Goal: Task Accomplishment & Management: Manage account settings

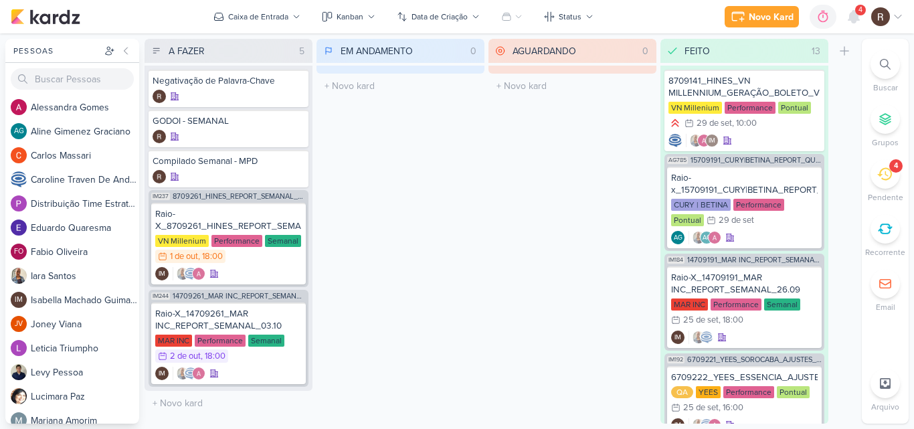
click at [879, 174] on icon at bounding box center [884, 174] width 15 height 13
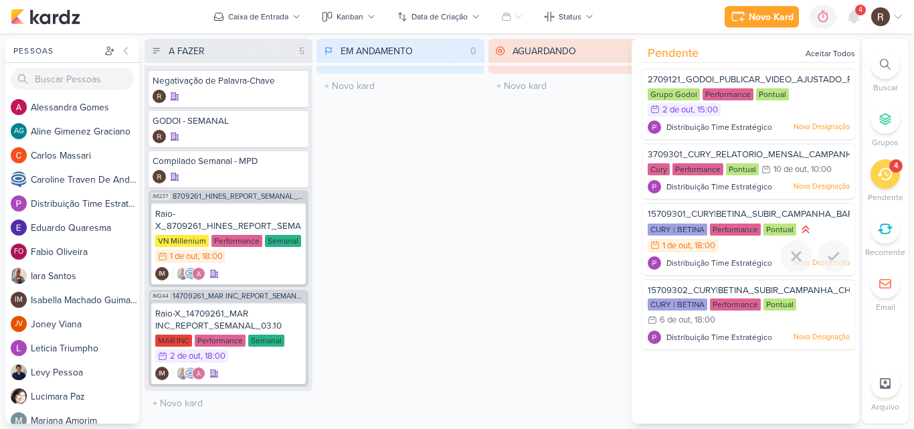
click at [735, 211] on span "15709301_CURY|BETINA_SUBIR_CAMPANHA_BARRA_FUNDA" at bounding box center [774, 214] width 252 height 11
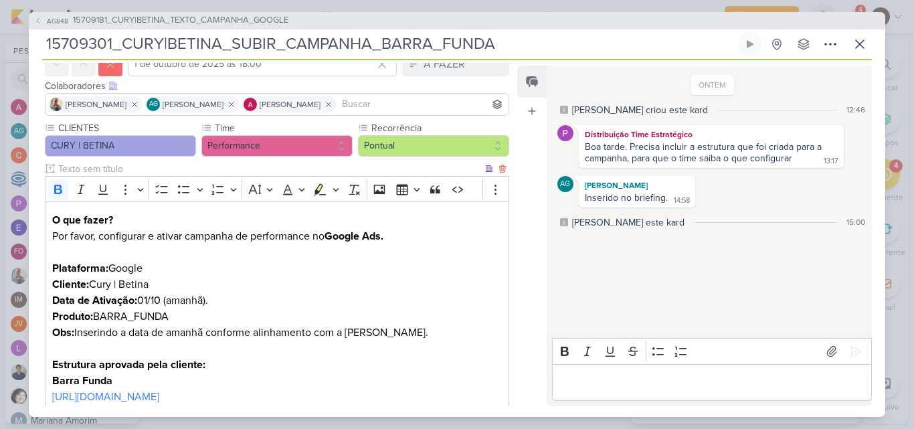
scroll to position [134, 0]
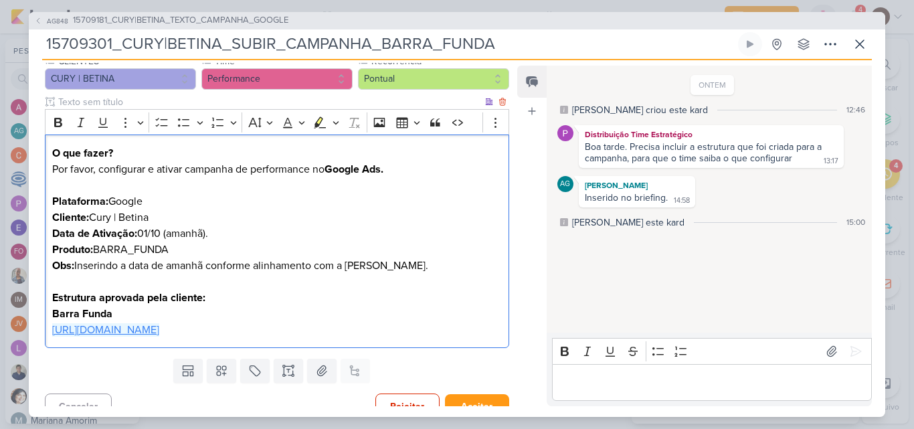
click at [159, 332] on link "[URL][DOMAIN_NAME]" at bounding box center [105, 329] width 107 height 13
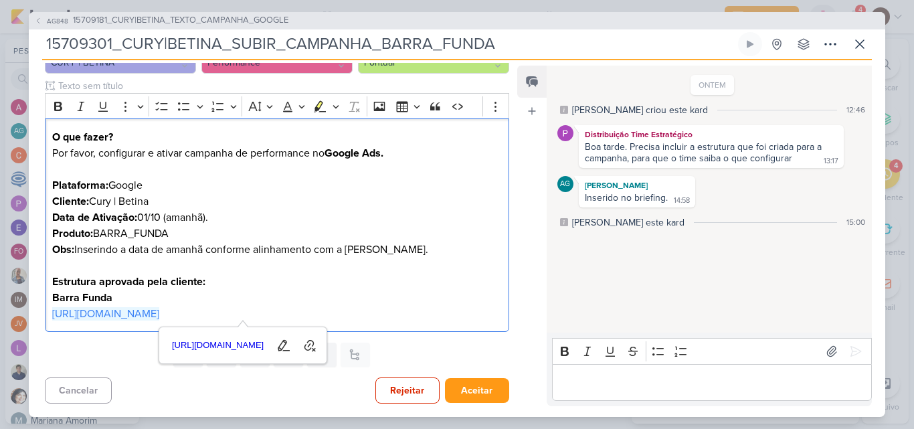
click at [591, 254] on div "ONTEM [PERSON_NAME] criou este kard 12:46 Distribuição Time Estratégico Boa tar…" at bounding box center [709, 200] width 324 height 266
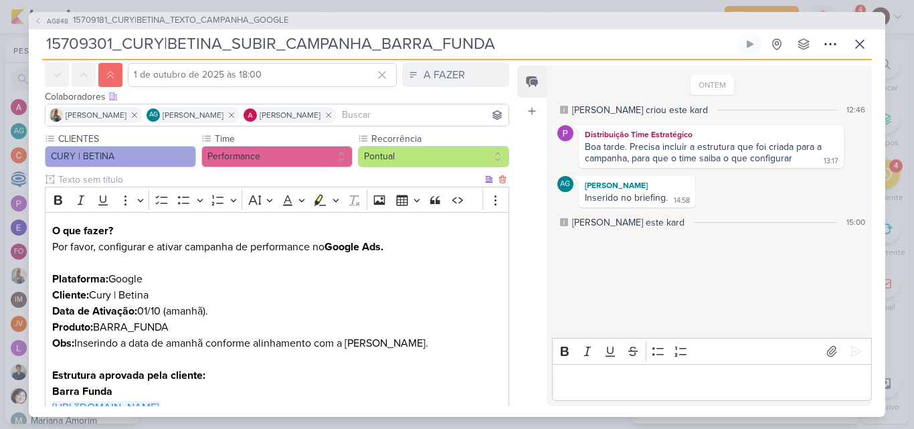
scroll to position [32, 0]
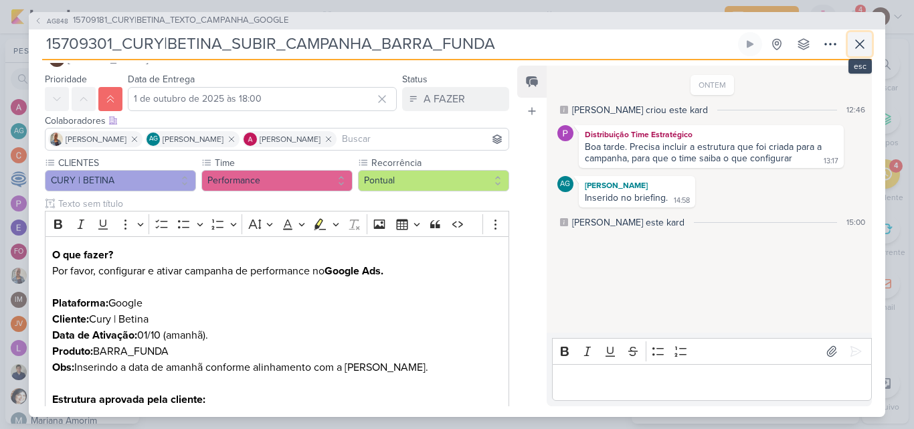
click at [862, 45] on icon at bounding box center [860, 44] width 16 height 16
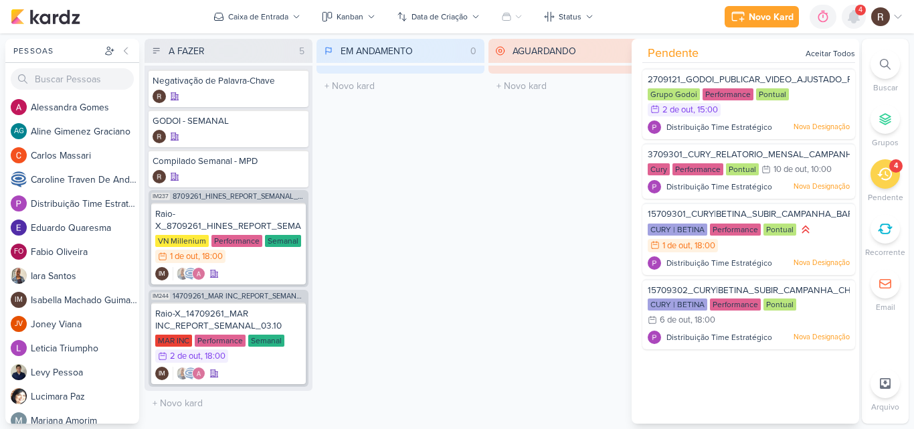
click at [860, 21] on icon at bounding box center [854, 17] width 16 height 16
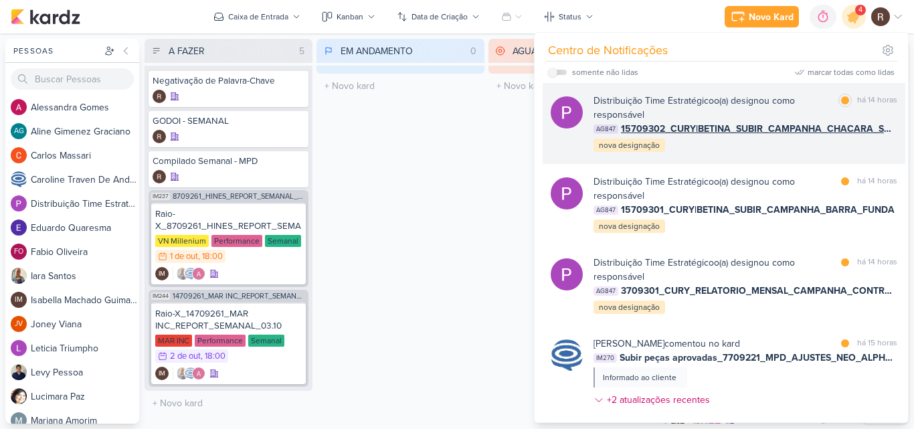
click at [781, 147] on div "Distribuição Time Estratégico o(a) designou como responsável marcar como lida h…" at bounding box center [745, 124] width 304 height 60
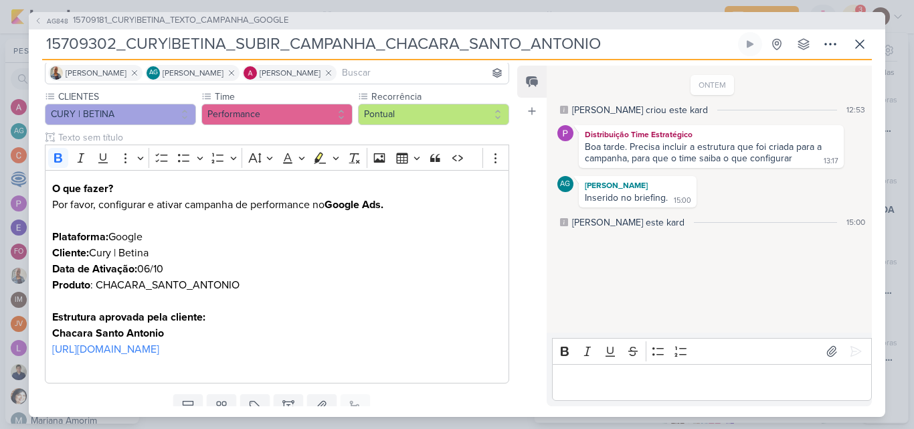
scroll to position [67, 0]
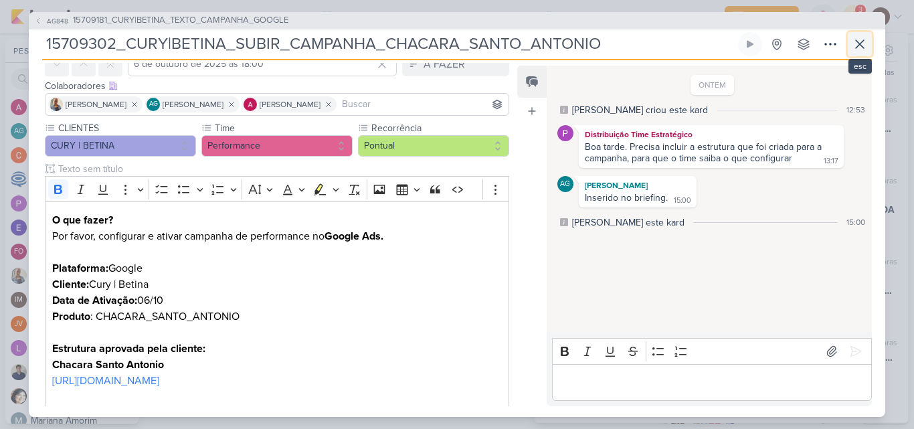
click at [848, 37] on button at bounding box center [860, 44] width 24 height 24
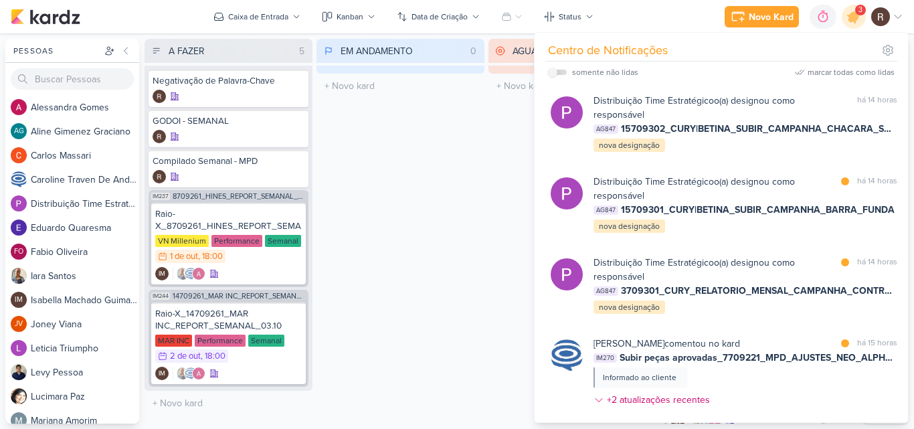
click at [485, 175] on div "A FAZER 5 Mover Para Esquerda Mover Para Direita [GEOGRAPHIC_DATA] Negativação …" at bounding box center [501, 231] width 712 height 385
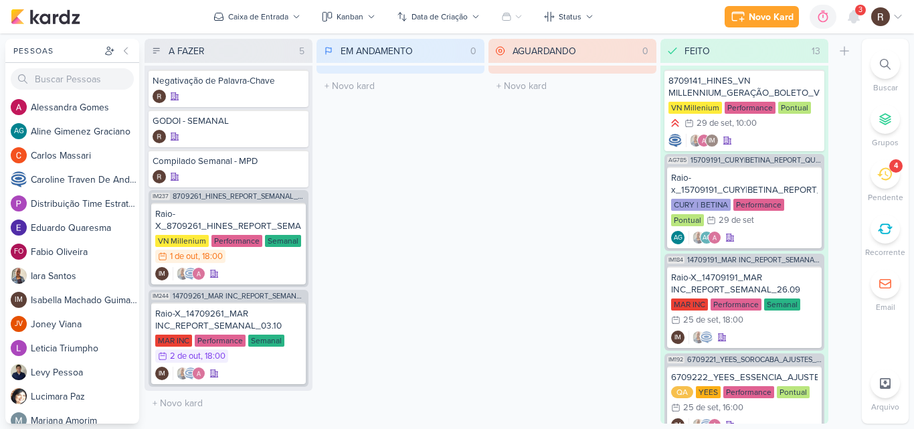
click at [886, 181] on icon at bounding box center [884, 174] width 15 height 15
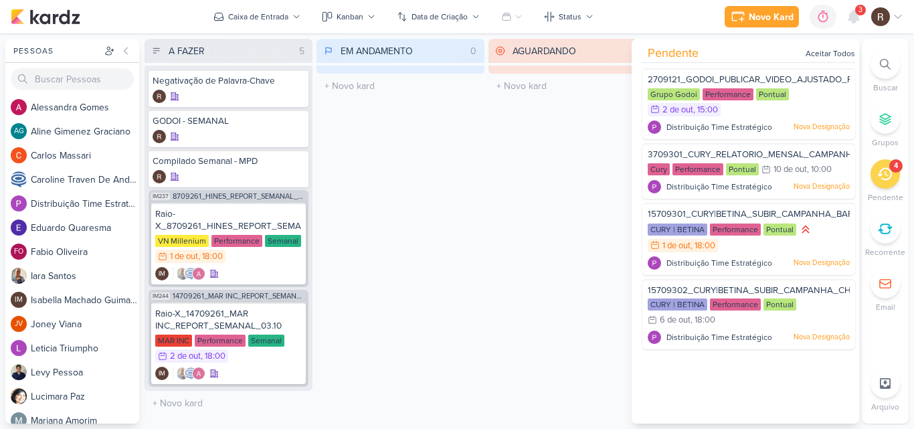
click at [591, 217] on div "AGUARDANDO 0 Mover Para Esquerda Mover Para Direita [GEOGRAPHIC_DATA] O título …" at bounding box center [572, 231] width 168 height 385
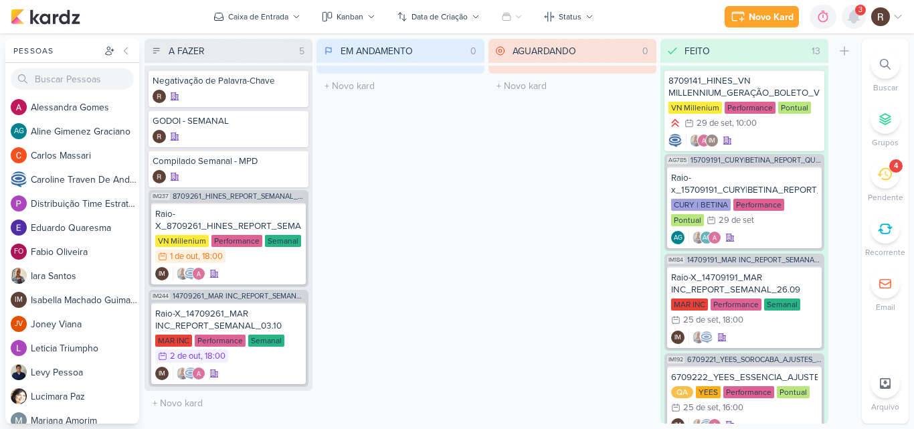
click at [859, 21] on icon at bounding box center [853, 17] width 11 height 12
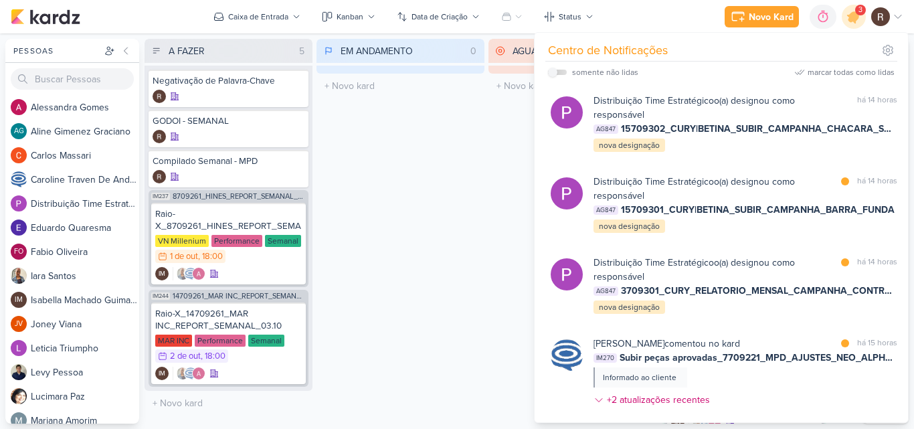
click at [489, 160] on div "AGUARDANDO 0 Mover Para Esquerda Mover Para Direita [GEOGRAPHIC_DATA] O título …" at bounding box center [572, 231] width 168 height 385
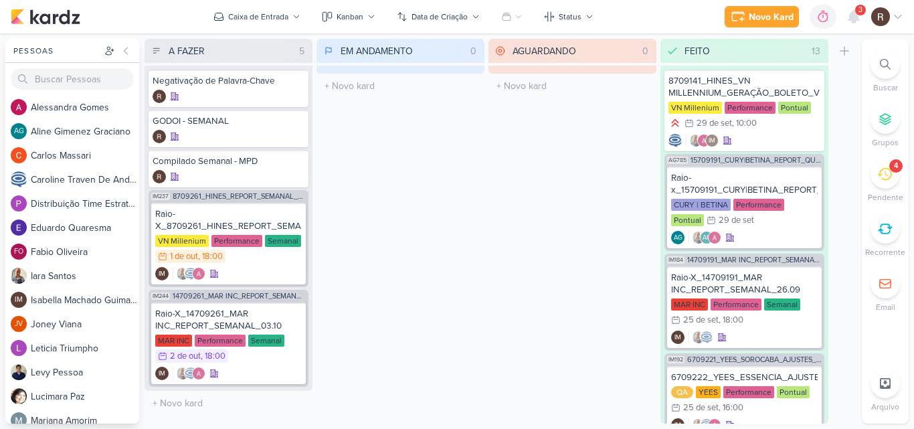
click at [875, 179] on div "4" at bounding box center [884, 173] width 29 height 29
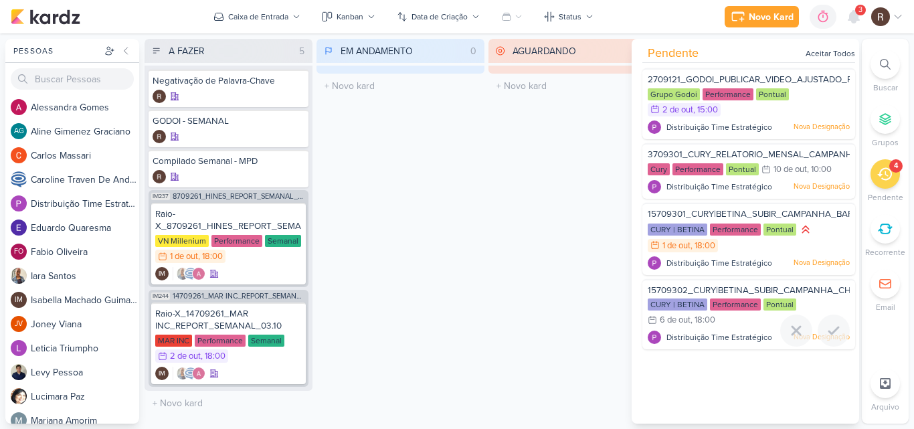
click at [733, 287] on span "15709302_CURY|BETINA_SUBIR_CAMPANHA_CHACARA_SANTO_ANTONIO" at bounding box center [805, 290] width 314 height 11
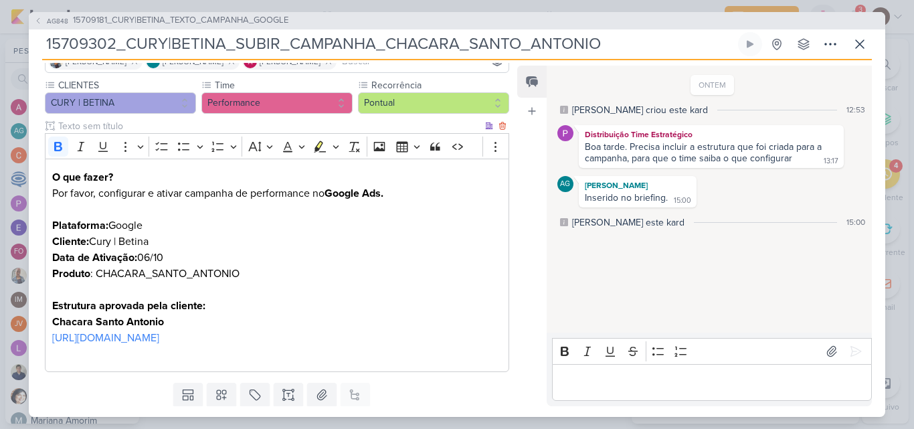
scroll to position [134, 0]
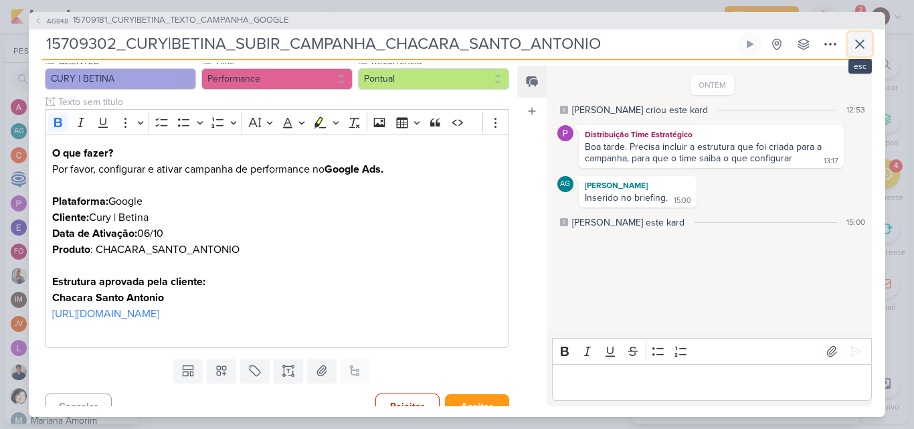
click at [856, 43] on icon at bounding box center [860, 44] width 16 height 16
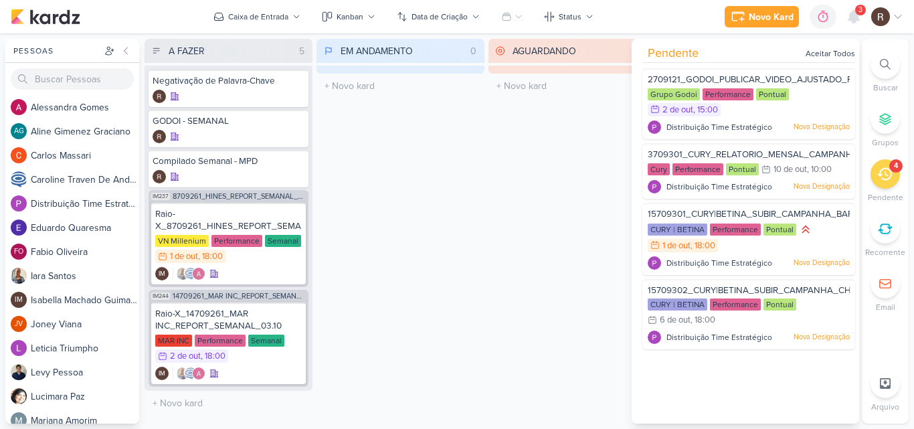
click at [375, 133] on div "EM ANDAMENTO 0 Mover Para Esquerda Mover Para Direita [GEOGRAPHIC_DATA] O títul…" at bounding box center [400, 231] width 168 height 385
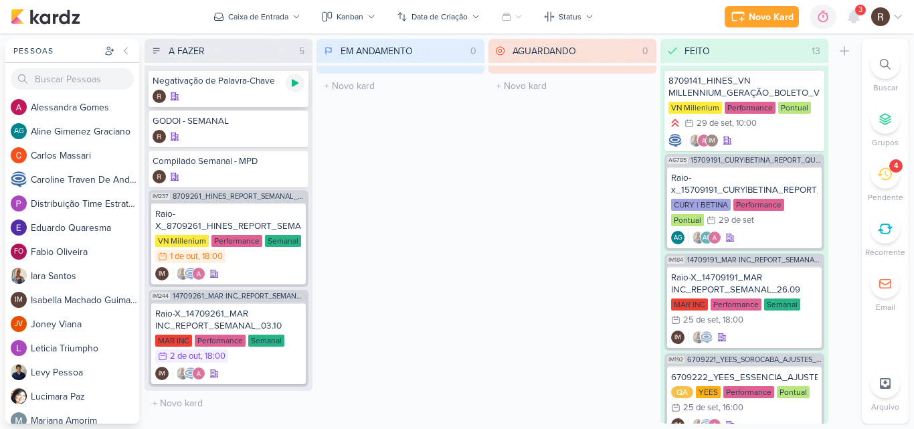
click at [298, 86] on icon at bounding box center [295, 83] width 11 height 11
click at [854, 15] on icon at bounding box center [853, 17] width 11 height 12
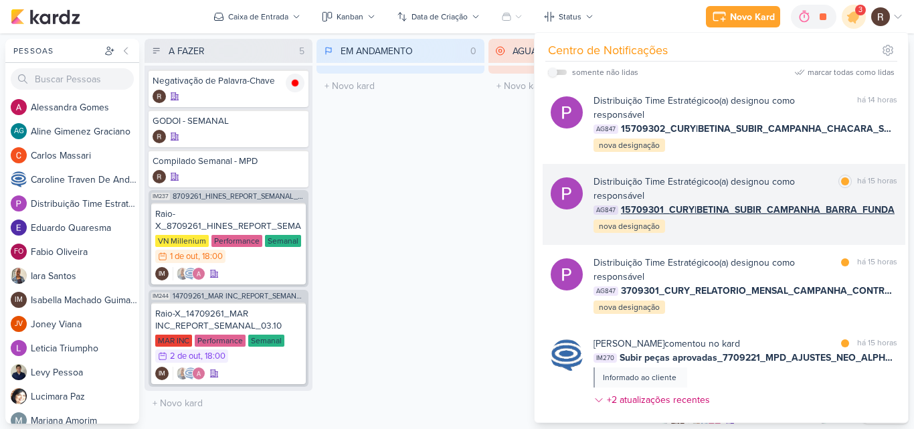
click at [775, 209] on span "15709301_CURY|BETINA_SUBIR_CAMPANHA_BARRA_FUNDA" at bounding box center [758, 210] width 274 height 14
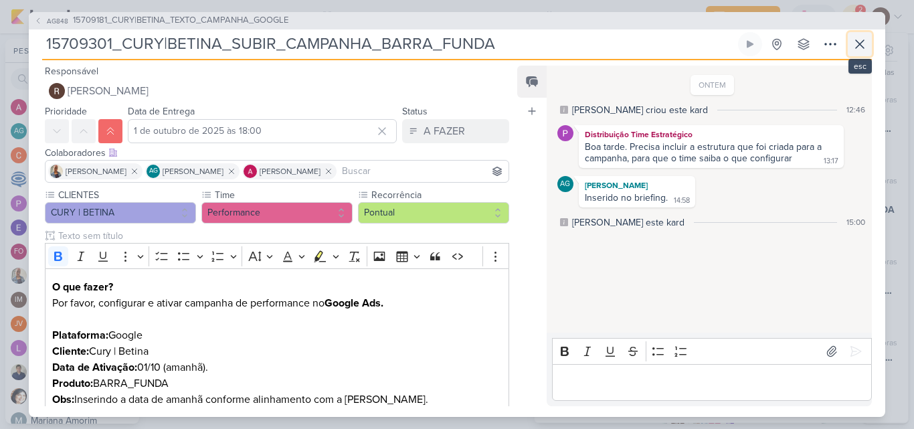
click at [854, 43] on icon at bounding box center [860, 44] width 16 height 16
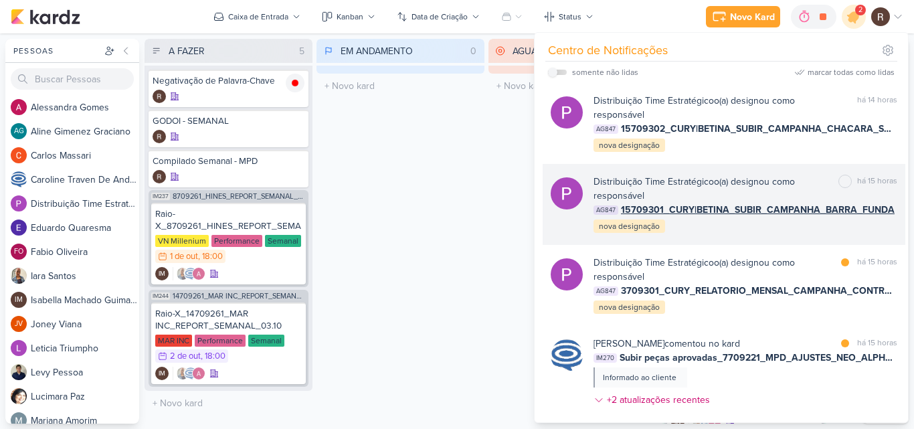
click at [761, 217] on div "Distribuição Time Estratégico o(a) designou como responsável marcar como não li…" at bounding box center [745, 205] width 304 height 60
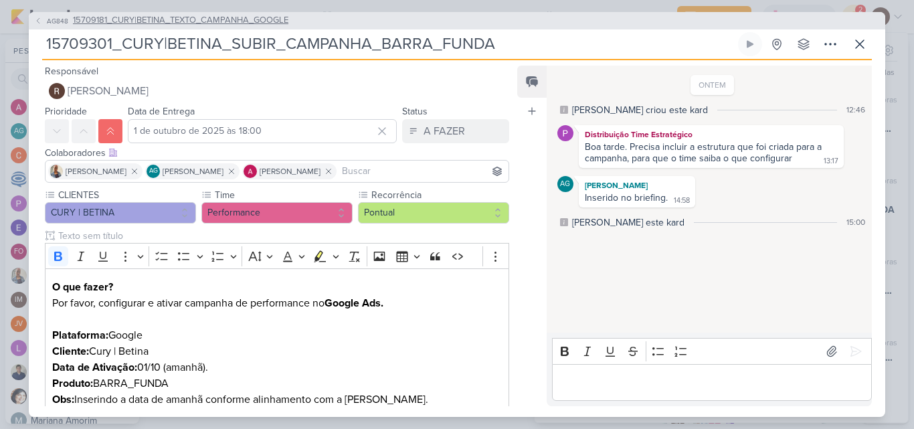
click at [186, 17] on span "15709181_CURY|BETINA_TEXTO_CAMPANHA_GOOGLE" at bounding box center [180, 20] width 215 height 13
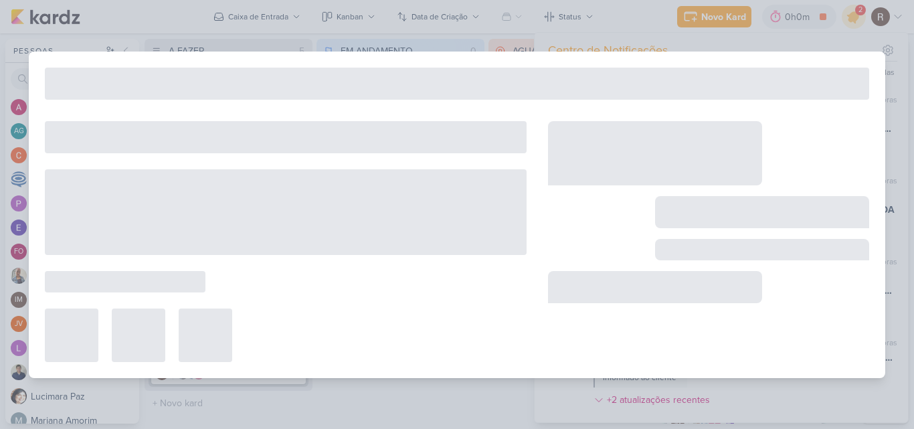
type input "15709181_CURY|BETINA_TEXTO_CAMPANHA_GOOGLE"
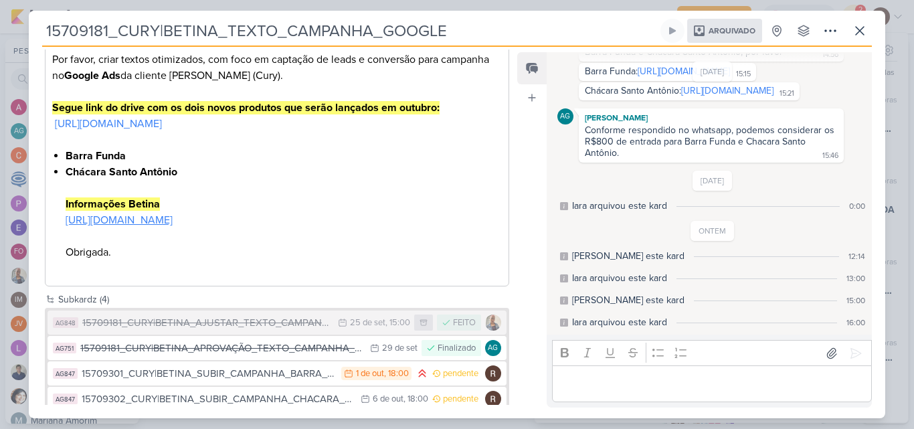
scroll to position [249, 0]
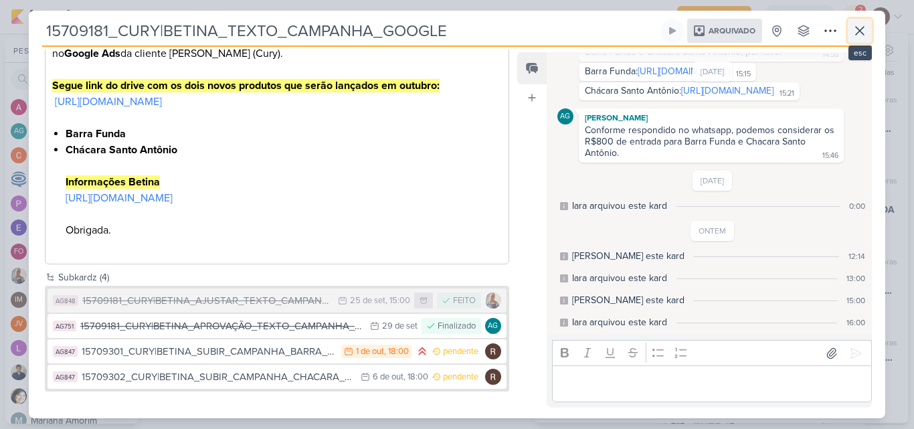
click at [857, 27] on icon at bounding box center [860, 31] width 8 height 8
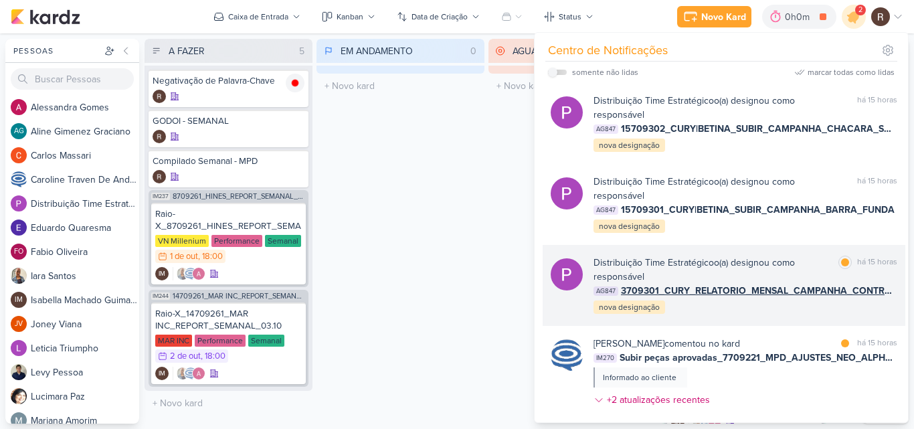
click at [706, 278] on div "Distribuição Time Estratégico o(a) designou como responsável" at bounding box center [712, 270] width 239 height 28
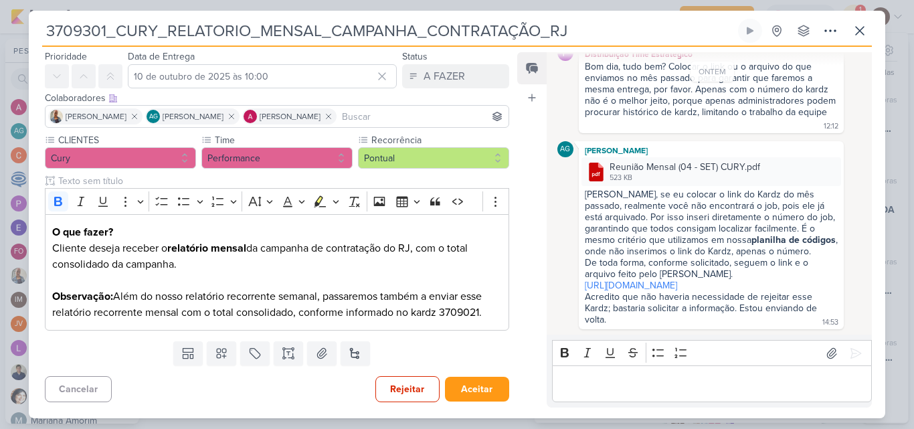
scroll to position [101, 0]
click at [677, 280] on link "[URL][DOMAIN_NAME]" at bounding box center [631, 285] width 92 height 11
click at [859, 36] on icon at bounding box center [860, 31] width 16 height 16
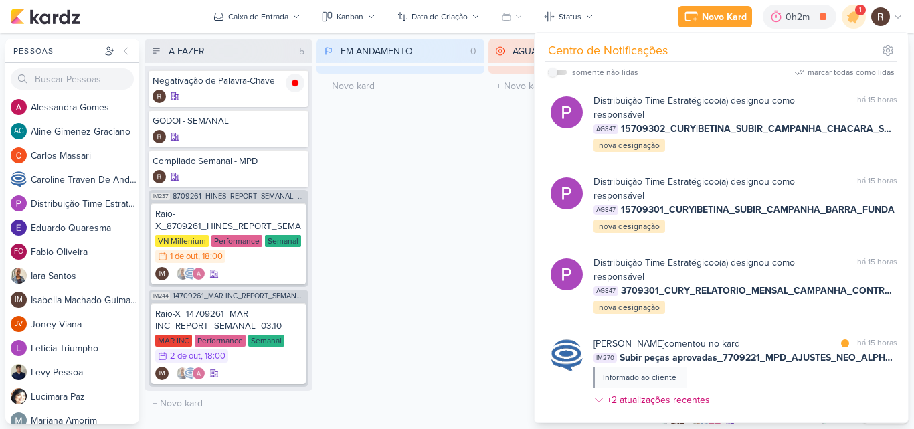
click at [534, 133] on div "Centro de Notificações somente não lidas marcar todas como lidas" at bounding box center [721, 227] width 375 height 391
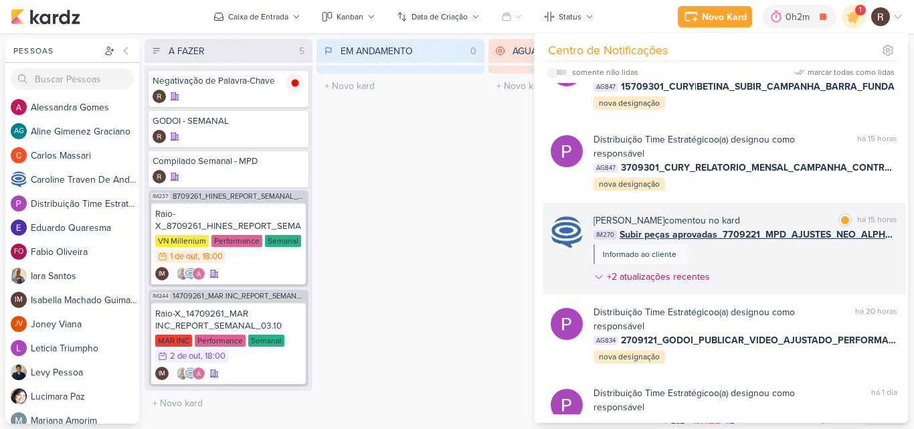
scroll to position [134, 0]
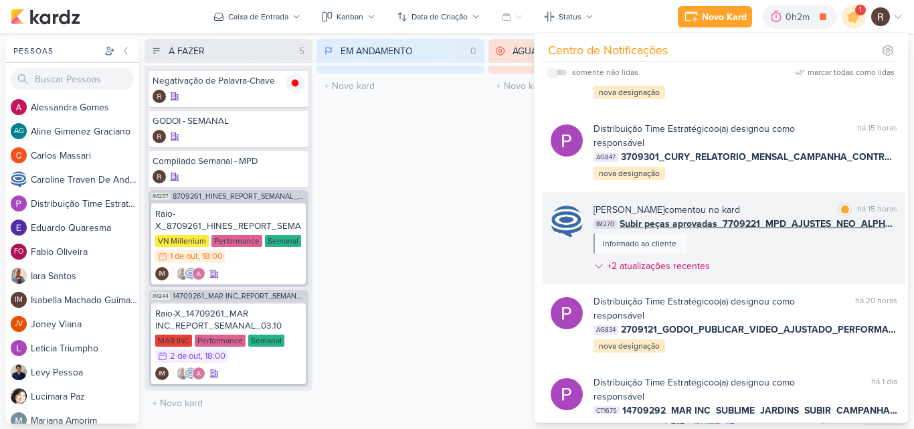
click at [731, 247] on div "[PERSON_NAME] comentou no kard marcar como lida há 15 horas IM270 Subir peças a…" at bounding box center [745, 241] width 304 height 76
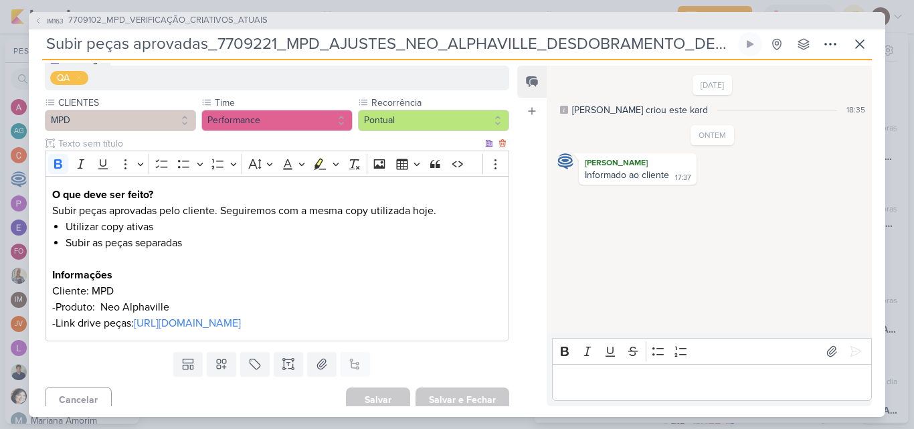
scroll to position [163, 0]
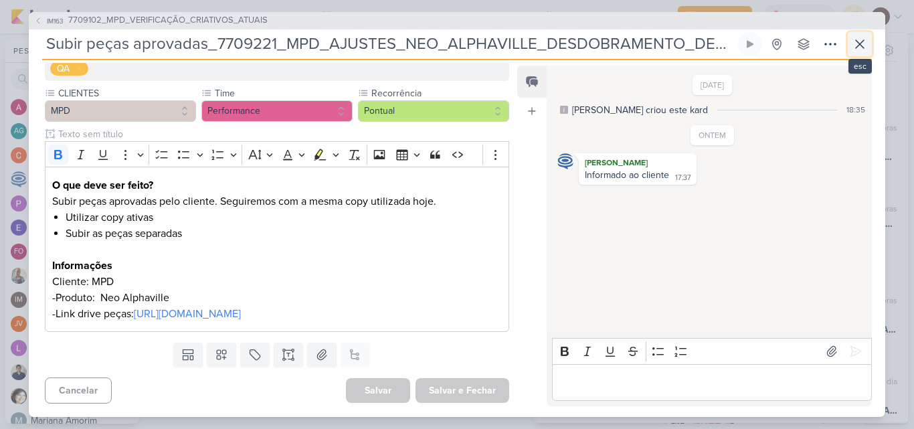
click at [862, 45] on icon at bounding box center [860, 44] width 16 height 16
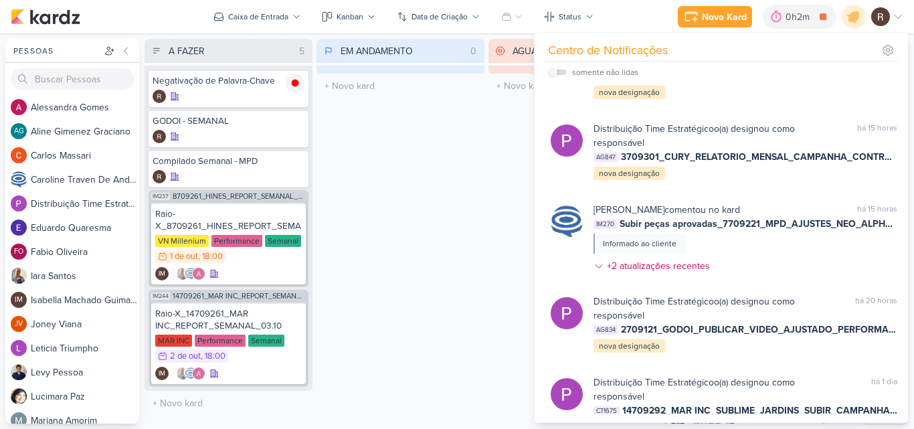
click at [437, 179] on div "EM ANDAMENTO 0 Mover Para Esquerda Mover Para Direita [GEOGRAPHIC_DATA] O títul…" at bounding box center [400, 231] width 168 height 385
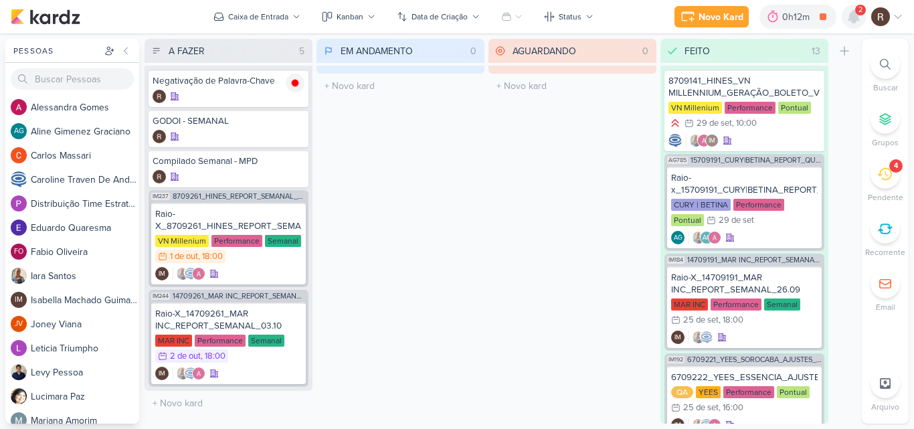
click at [851, 17] on icon at bounding box center [853, 17] width 11 height 12
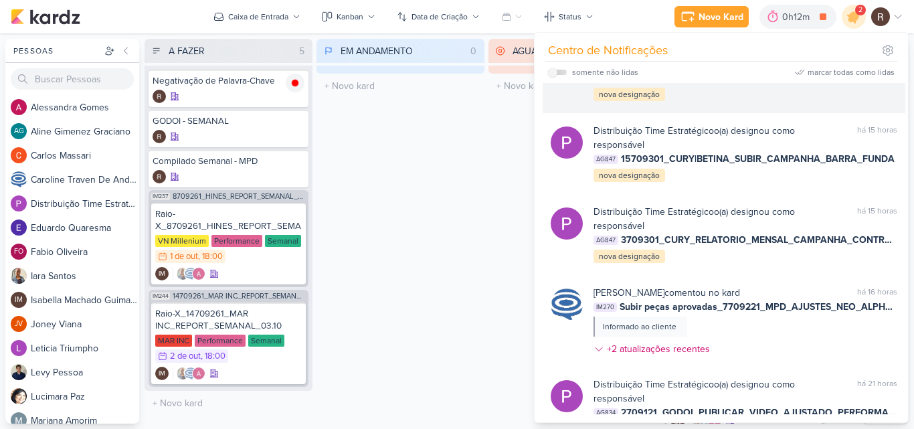
scroll to position [0, 0]
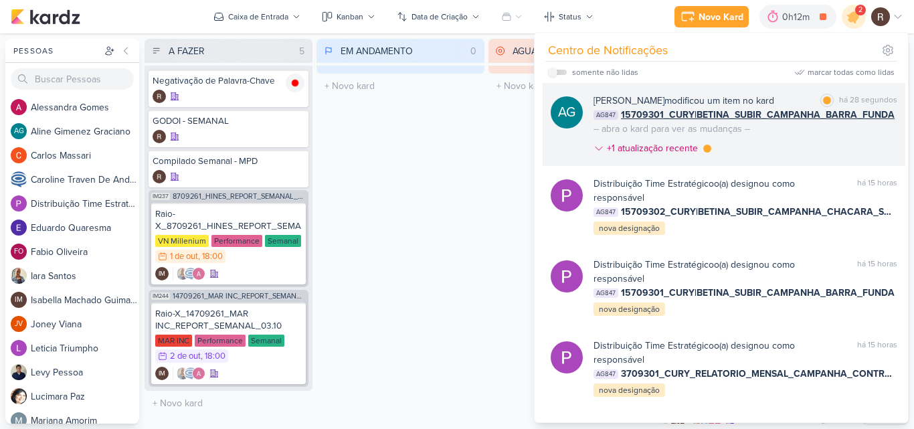
click at [842, 153] on div "[PERSON_NAME] modificou um item no kard marcar como lida há 28 segundos AG847 1…" at bounding box center [745, 127] width 304 height 67
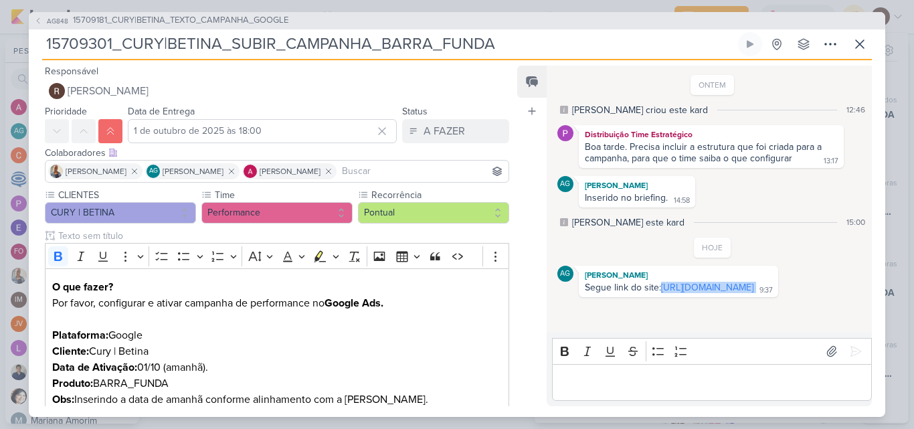
drag, startPoint x: 779, startPoint y: 288, endPoint x: 661, endPoint y: 320, distance: 121.9
click at [661, 320] on div "ONTEM [PERSON_NAME] criou este kard 12:46 Distribuição Time Estratégico Boa tar…" at bounding box center [709, 200] width 324 height 266
copy div "[URL][DOMAIN_NAME]"
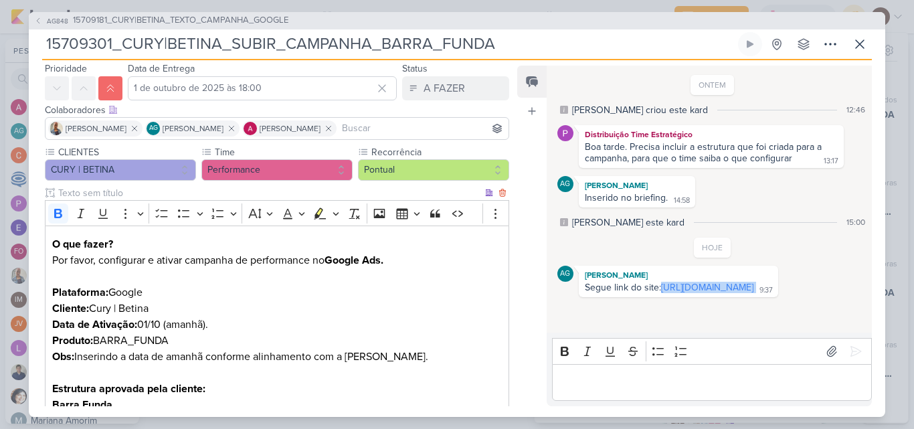
scroll to position [67, 0]
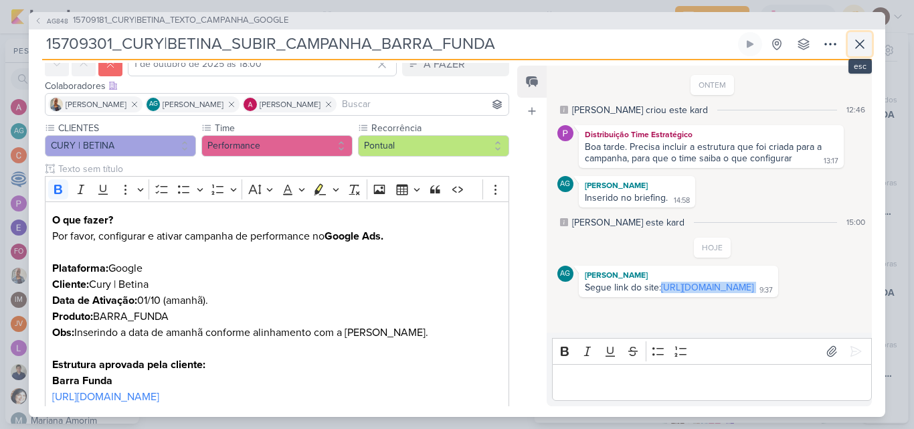
click at [865, 47] on icon at bounding box center [860, 44] width 16 height 16
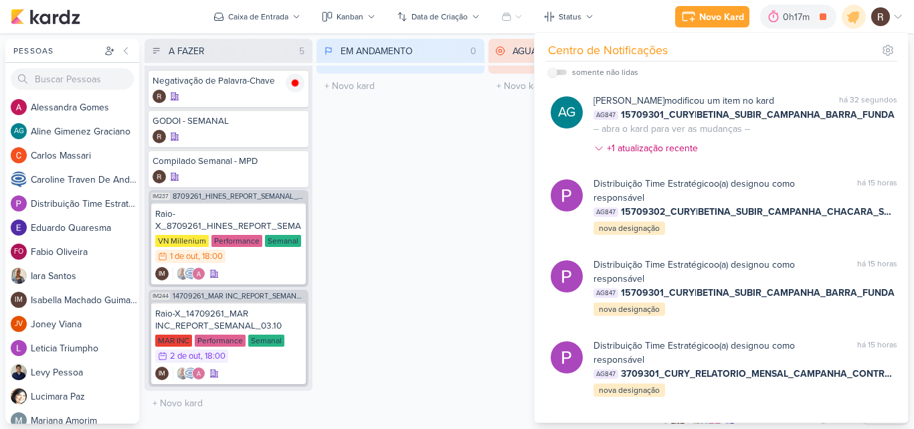
click at [455, 164] on div "EM ANDAMENTO 0 Mover Para Esquerda Mover Para Direita [GEOGRAPHIC_DATA] O títul…" at bounding box center [400, 231] width 168 height 385
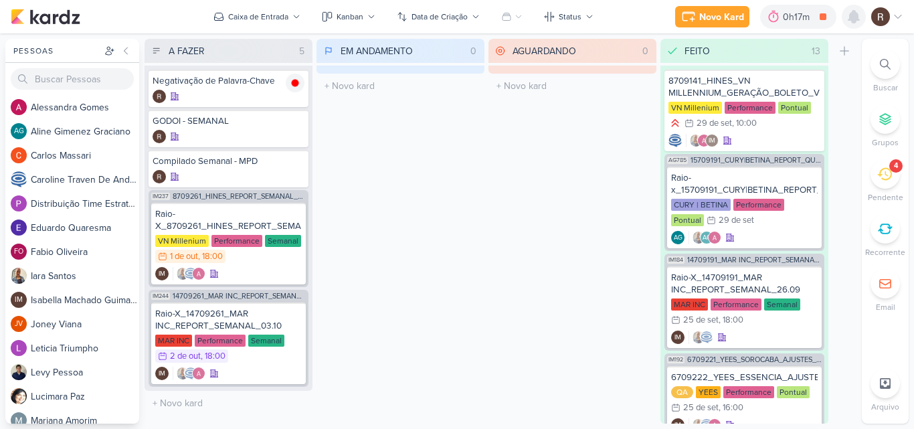
click at [858, 21] on icon at bounding box center [854, 17] width 16 height 16
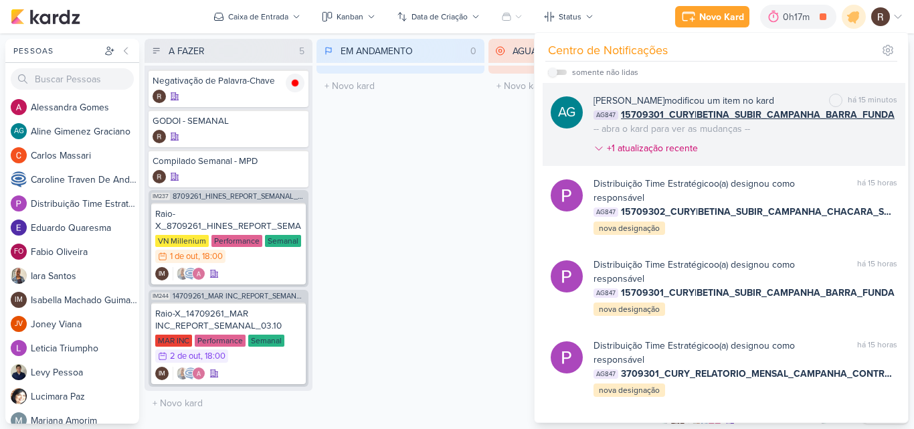
click at [773, 139] on div "[PERSON_NAME] modificou um item no kard marcar como não lida há 15 minutos AG84…" at bounding box center [745, 127] width 304 height 67
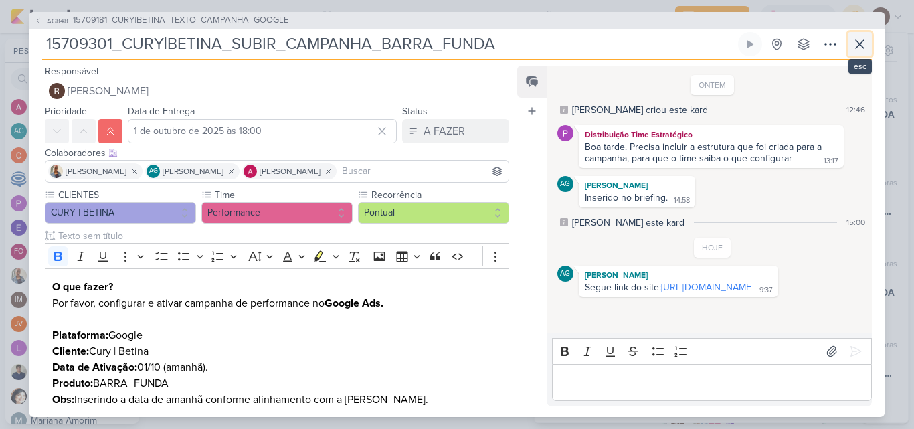
click at [858, 45] on icon at bounding box center [860, 44] width 8 height 8
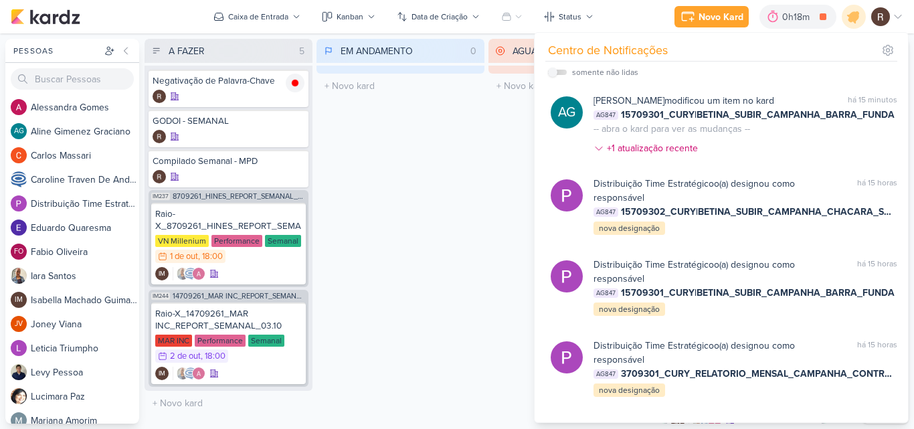
click at [413, 154] on div "EM ANDAMENTO 0 Mover Para Esquerda Mover Para Direita [GEOGRAPHIC_DATA] O títul…" at bounding box center [400, 231] width 168 height 385
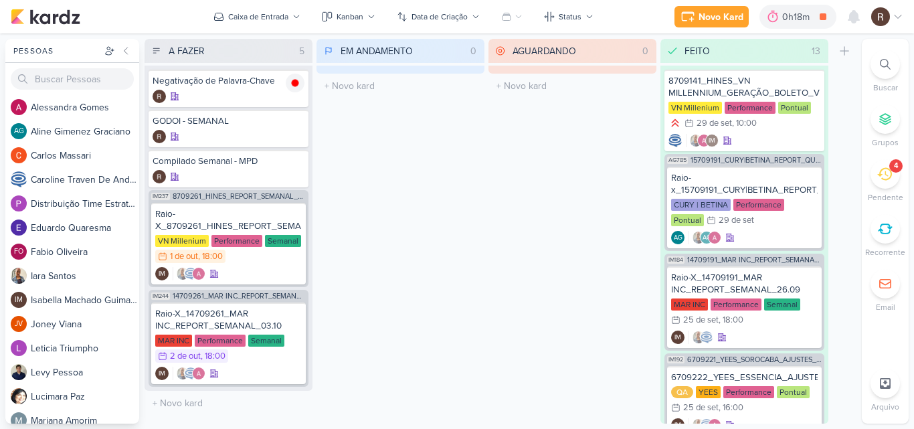
click at [884, 175] on icon at bounding box center [884, 174] width 15 height 15
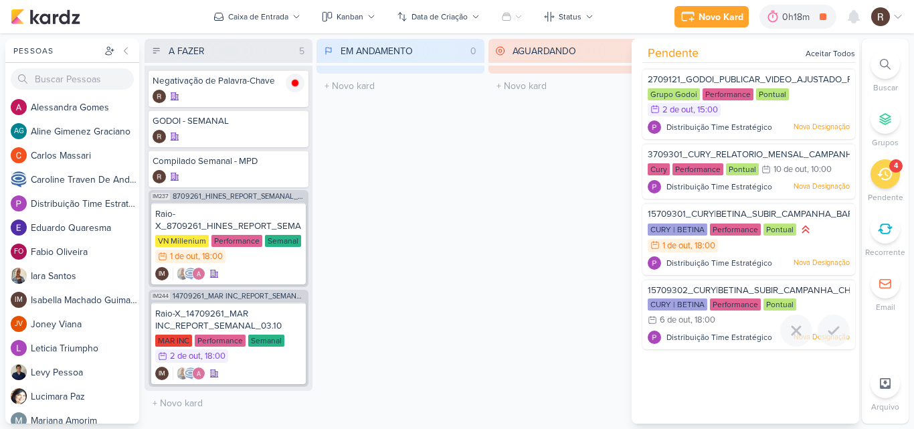
click at [741, 314] on div "CURY | BETINA Performance Pontual 6/10 [DATE] 18:00" at bounding box center [749, 312] width 202 height 29
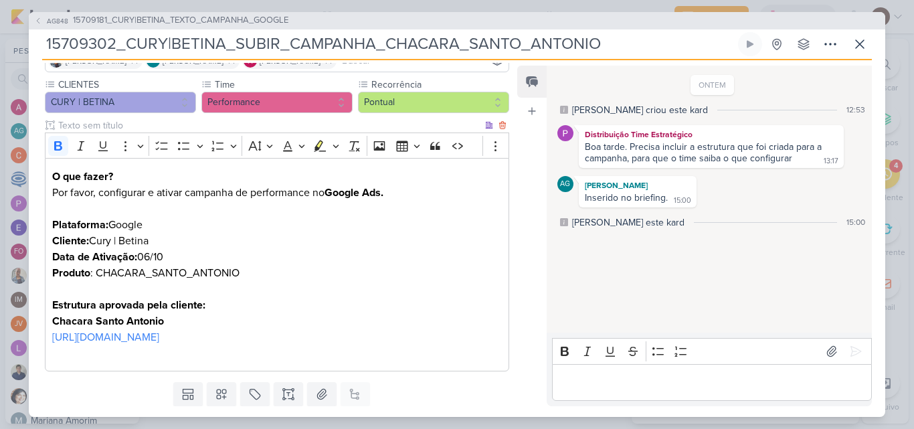
scroll to position [134, 0]
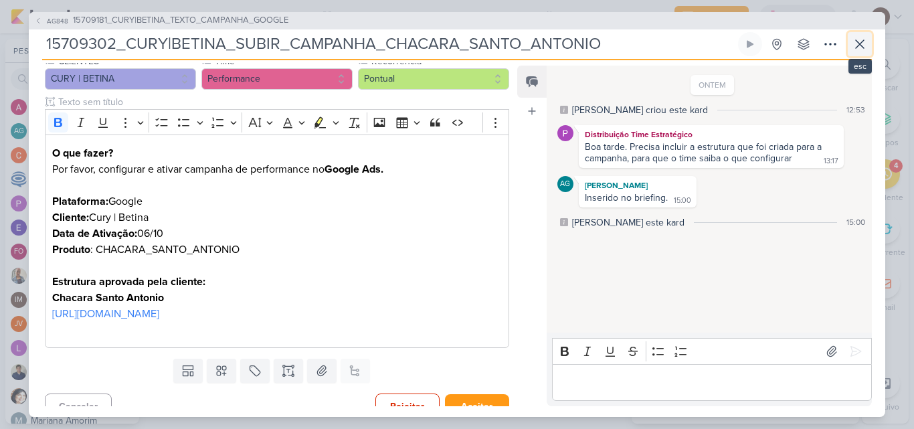
click at [856, 45] on icon at bounding box center [860, 44] width 16 height 16
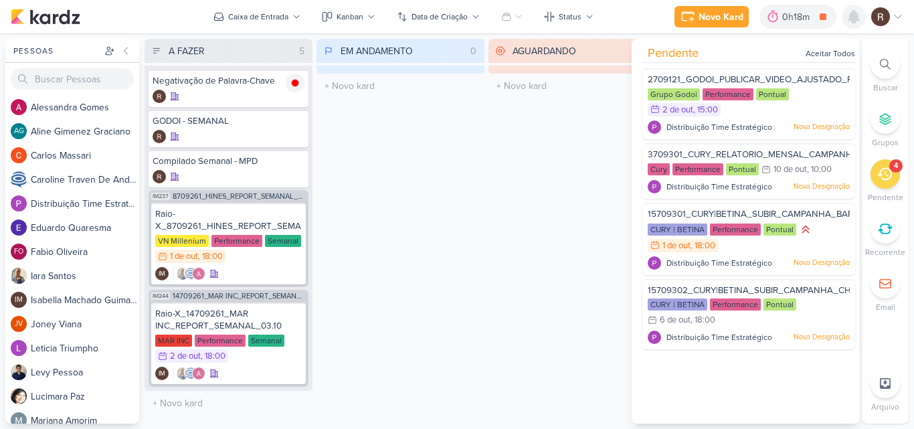
click at [848, 18] on icon at bounding box center [854, 17] width 16 height 16
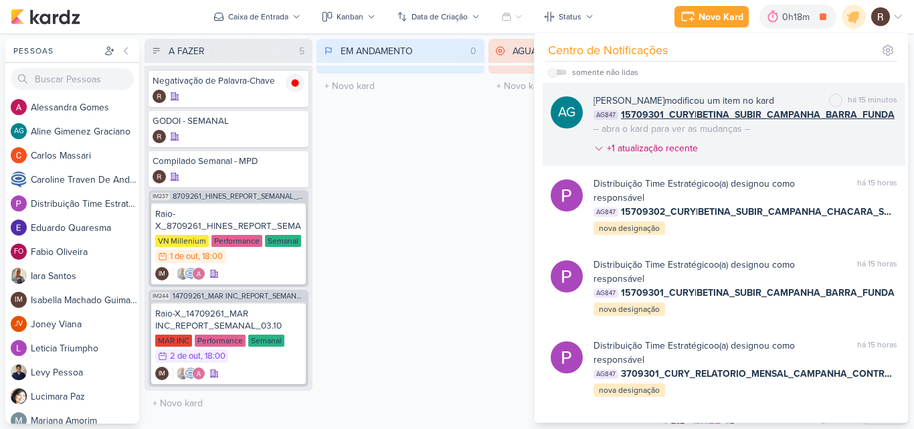
click at [718, 96] on div "[PERSON_NAME] modificou um item no kard" at bounding box center [683, 101] width 181 height 14
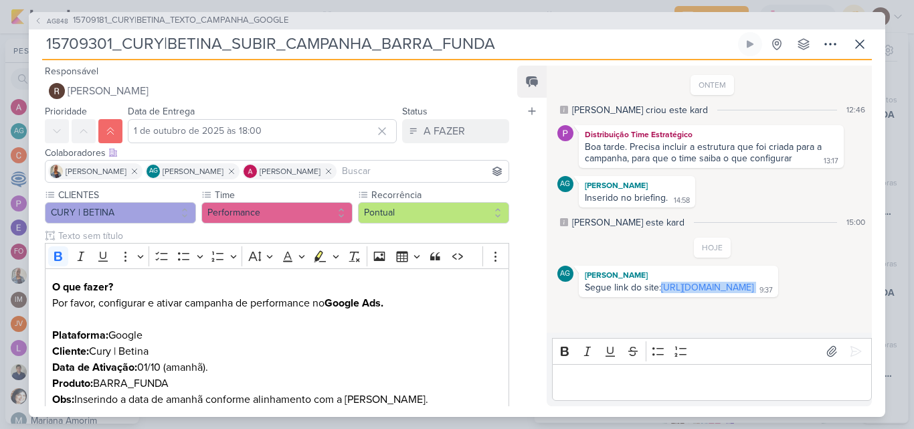
drag, startPoint x: 763, startPoint y: 296, endPoint x: 661, endPoint y: 295, distance: 102.4
click at [661, 295] on div "AG [PERSON_NAME] Segue link do site: [URL][DOMAIN_NAME] 9:37 9:37" at bounding box center [678, 281] width 199 height 31
copy div "[URL][DOMAIN_NAME]"
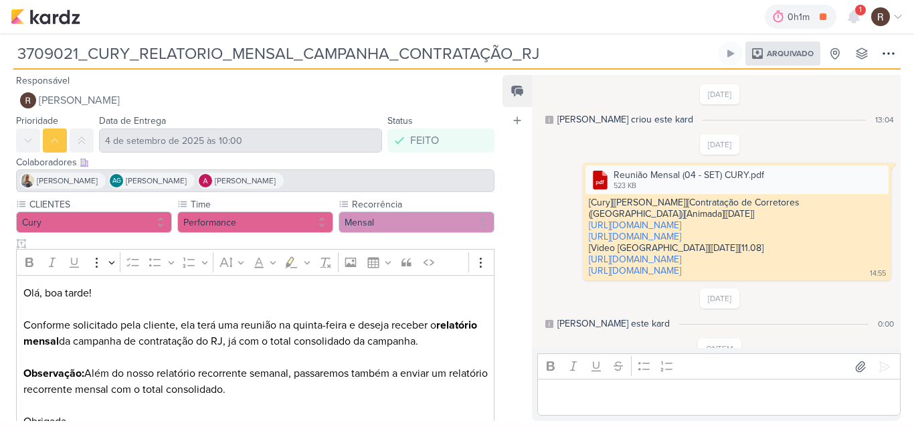
scroll to position [49, 0]
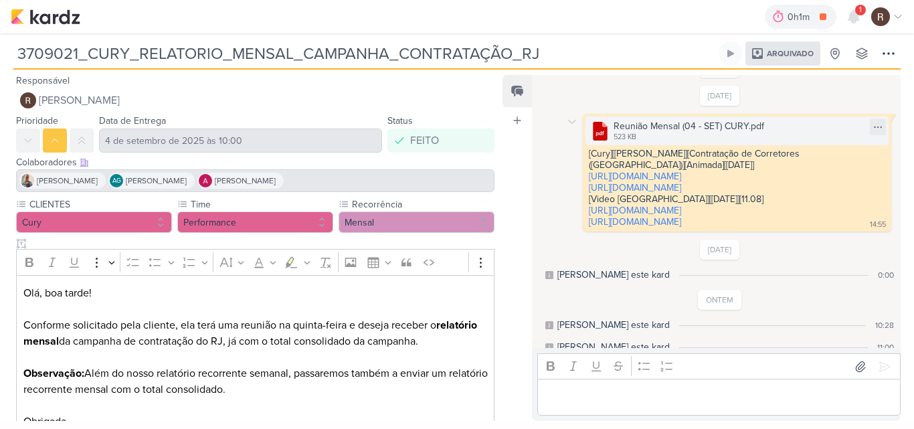
click at [707, 136] on div "523 KB" at bounding box center [688, 137] width 151 height 11
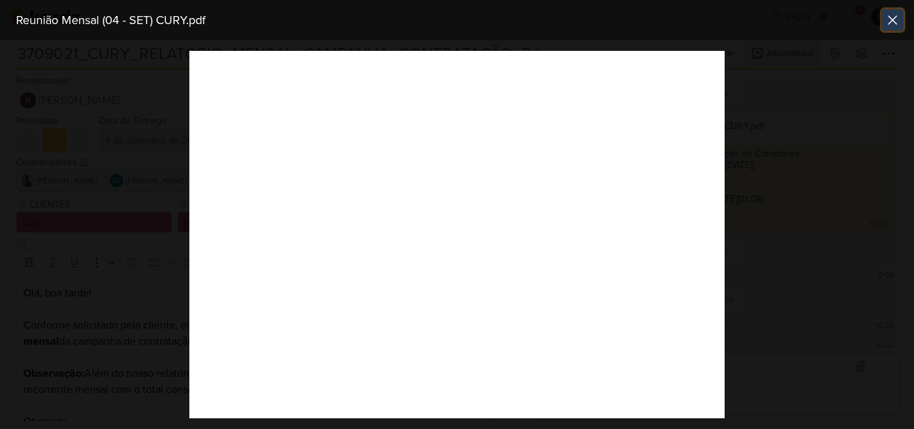
click at [893, 22] on icon at bounding box center [892, 20] width 16 height 16
